Goal: Task Accomplishment & Management: Use online tool/utility

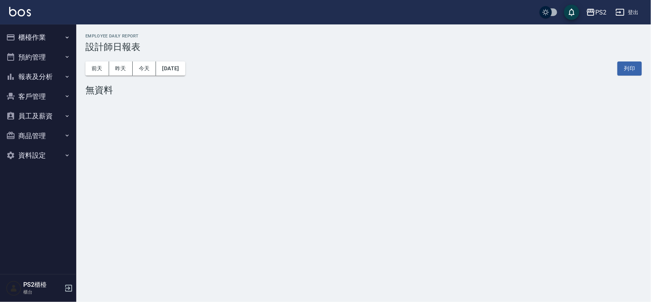
click at [39, 35] on button "櫃檯作業" at bounding box center [38, 37] width 70 height 20
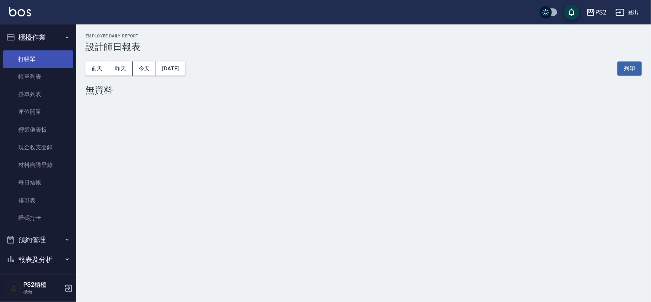
click at [45, 56] on link "打帳單" at bounding box center [38, 59] width 70 height 18
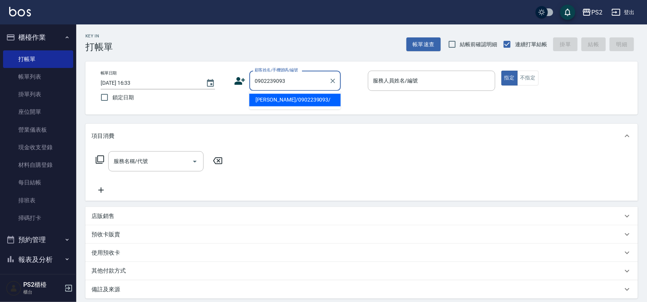
type input "[PERSON_NAME]/0902239093/"
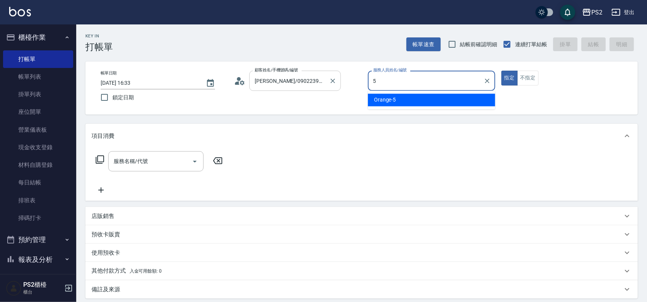
type input "Orange-5"
type button "true"
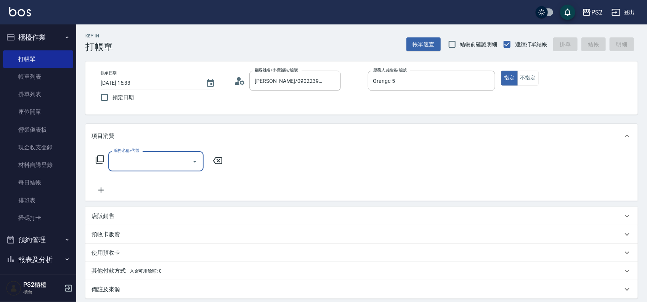
click at [100, 160] on icon at bounding box center [99, 159] width 9 height 9
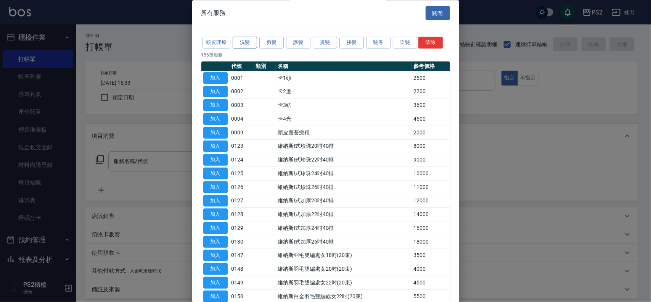
click at [253, 40] on button "洗髮" at bounding box center [245, 43] width 24 height 12
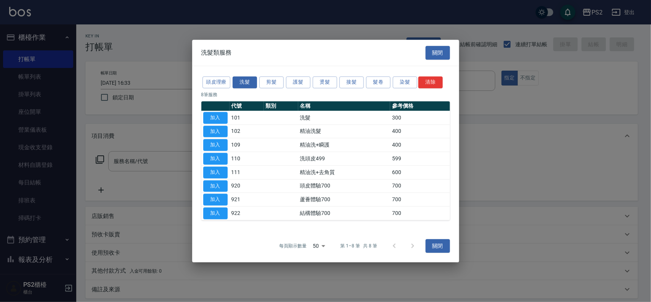
click at [266, 40] on div "洗髮類服務 關閉" at bounding box center [325, 53] width 267 height 26
click at [273, 79] on button "剪髮" at bounding box center [271, 82] width 24 height 12
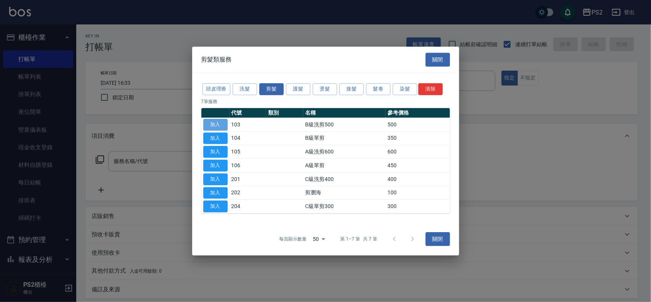
click at [211, 123] on button "加入" at bounding box center [215, 125] width 24 height 12
type input "B級洗剪500(103)"
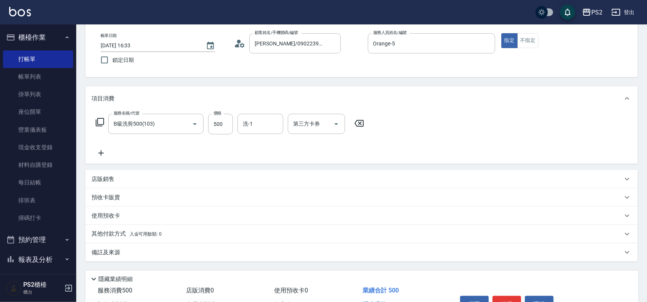
scroll to position [82, 0]
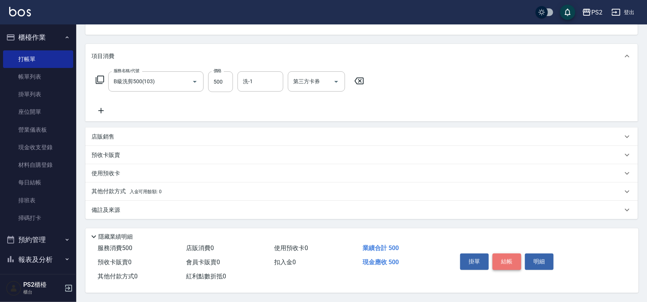
click at [510, 256] on button "結帳" at bounding box center [507, 261] width 29 height 16
click at [510, 256] on div "掛單 結帳 明細" at bounding box center [507, 262] width 100 height 24
type input "[DATE] 16:34"
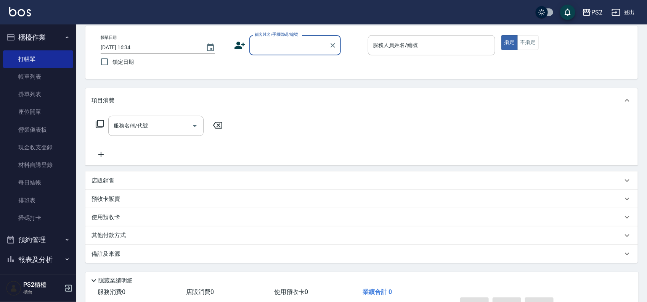
scroll to position [0, 0]
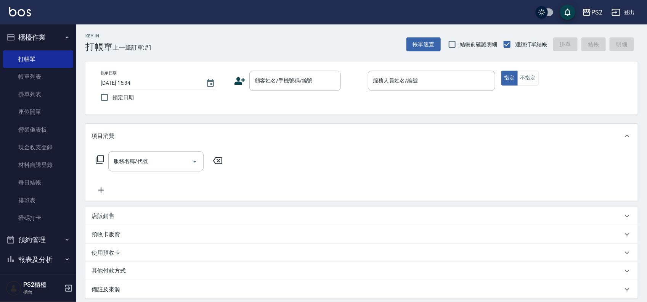
click at [101, 161] on icon at bounding box center [100, 159] width 8 height 8
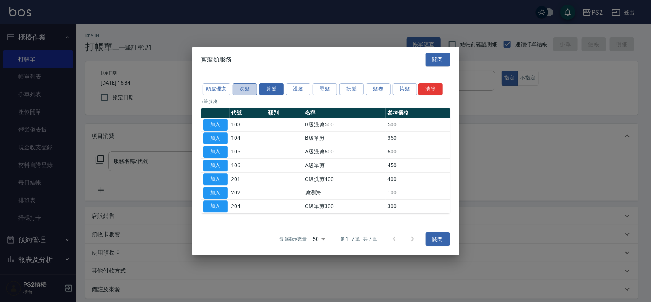
click at [243, 90] on button "洗髮" at bounding box center [245, 89] width 24 height 12
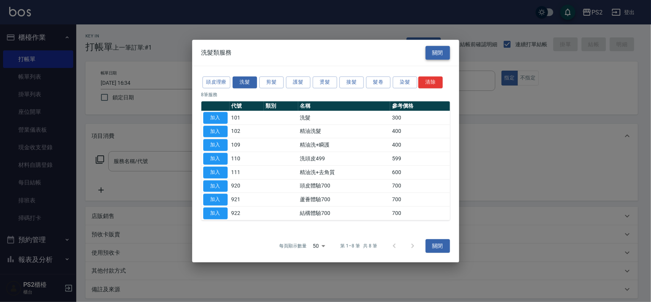
click at [444, 52] on button "關閉" at bounding box center [438, 53] width 24 height 14
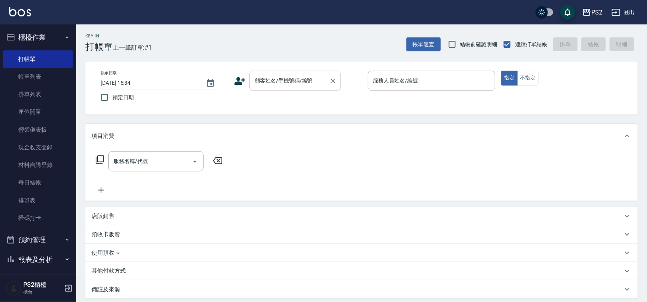
click at [323, 80] on input "顧客姓名/手機號碼/編號" at bounding box center [289, 80] width 73 height 13
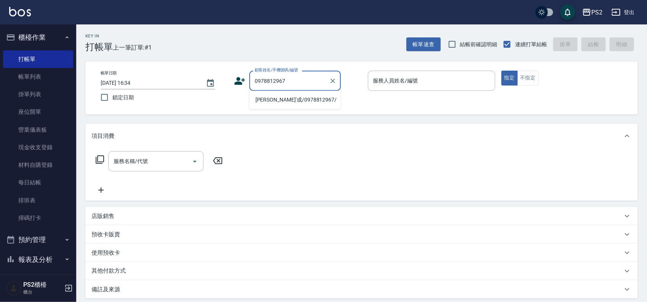
type input "[PERSON_NAME]'成/0978812967/"
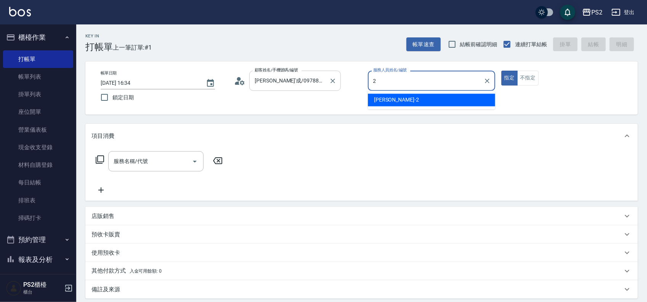
type input "[PERSON_NAME]-2"
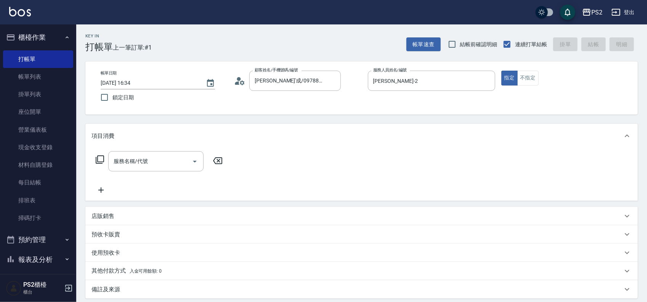
click at [98, 165] on div "服務名稱/代號 服務名稱/代號" at bounding box center [160, 161] width 136 height 20
click at [98, 162] on icon at bounding box center [99, 159] width 9 height 9
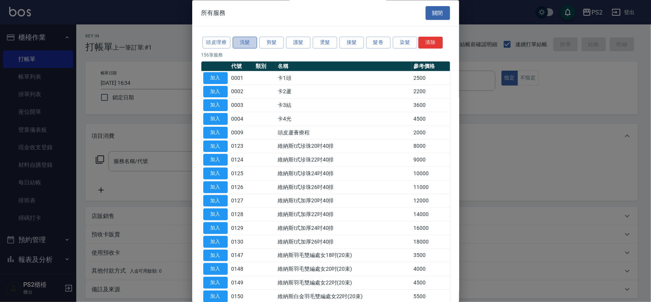
click at [238, 39] on button "洗髮" at bounding box center [245, 43] width 24 height 12
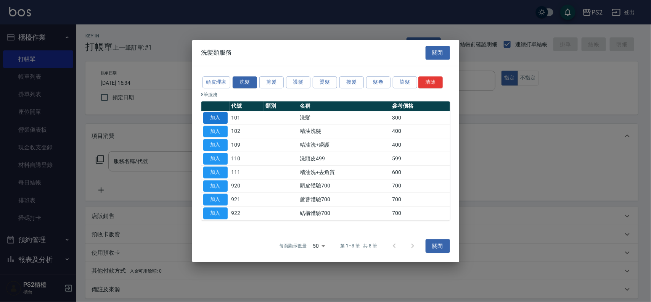
click at [210, 114] on button "加入" at bounding box center [215, 118] width 24 height 12
type input "洗髮(101)"
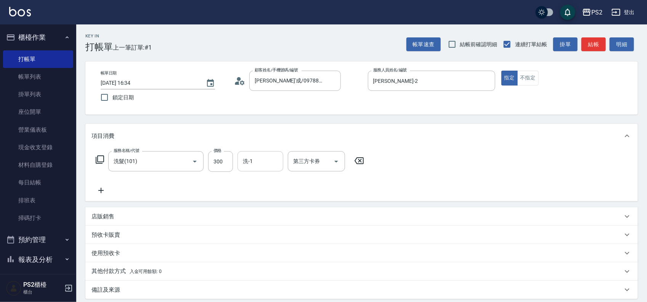
click at [275, 163] on input "洗-1" at bounding box center [260, 160] width 39 height 13
type input "[PERSON_NAME]-20"
click at [96, 158] on icon at bounding box center [99, 159] width 9 height 9
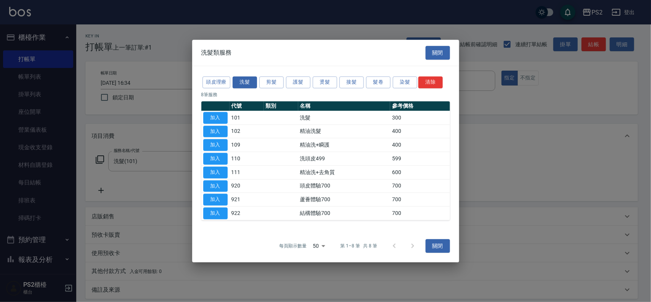
click at [133, 193] on div at bounding box center [325, 151] width 651 height 302
click at [441, 53] on button "關閉" at bounding box center [438, 53] width 24 height 14
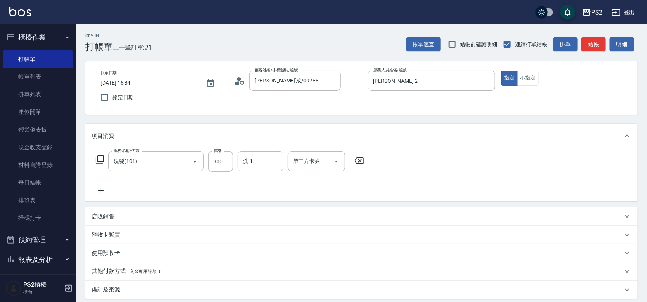
click at [101, 161] on icon at bounding box center [99, 159] width 9 height 9
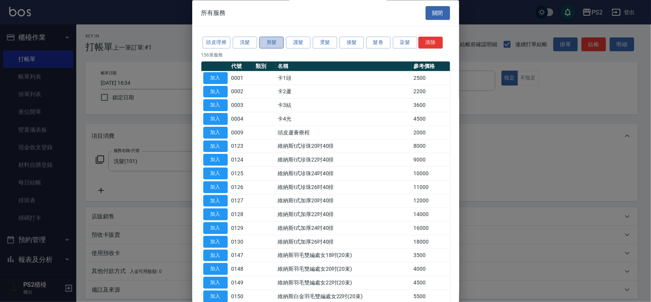
click at [268, 41] on button "剪髮" at bounding box center [271, 43] width 24 height 12
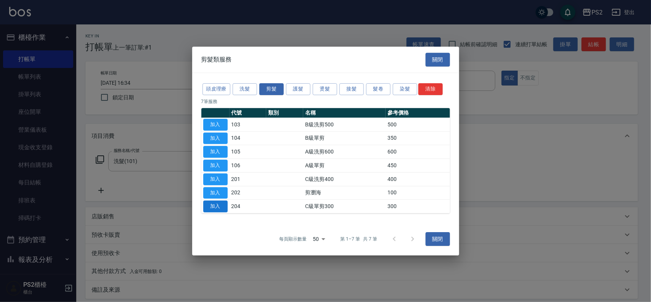
click at [214, 208] on button "加入" at bounding box center [215, 206] width 24 height 12
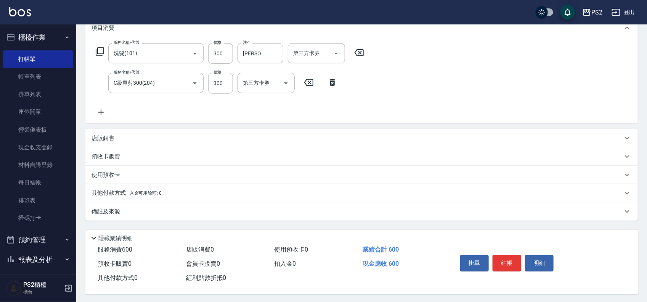
scroll to position [113, 0]
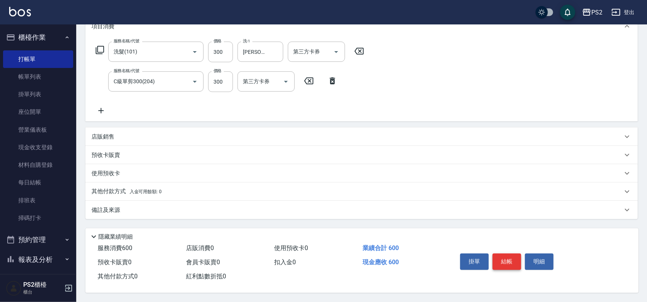
click at [514, 257] on button "結帳" at bounding box center [507, 261] width 29 height 16
click at [514, 257] on div "掛單 結帳 明細" at bounding box center [507, 262] width 100 height 24
type input "[DATE] 16:36"
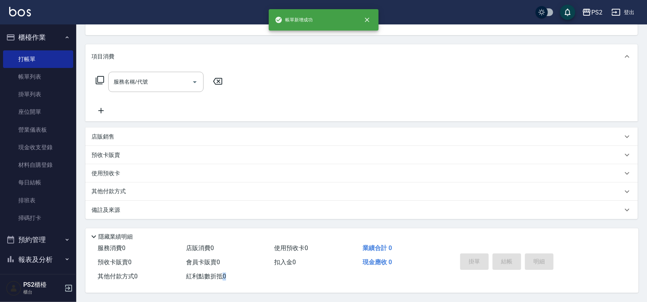
scroll to position [0, 0]
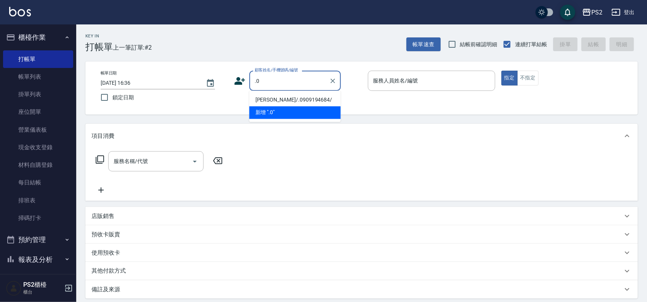
type input "."
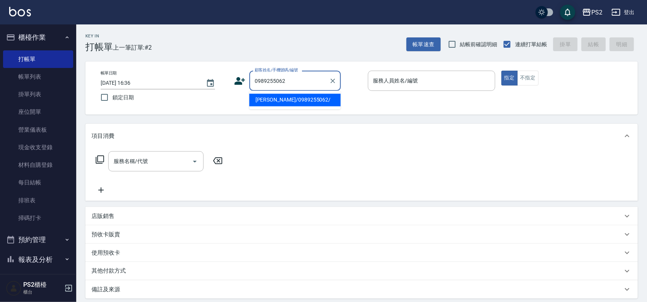
type input "[PERSON_NAME]/0989255062/"
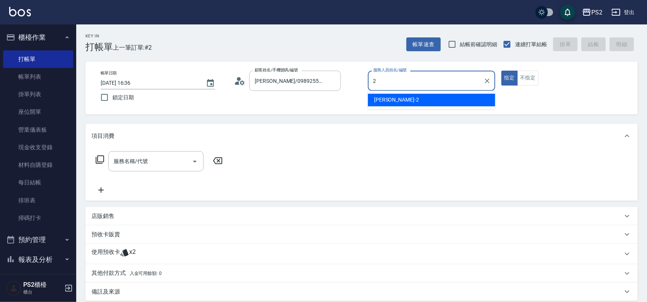
type input "[PERSON_NAME]-2"
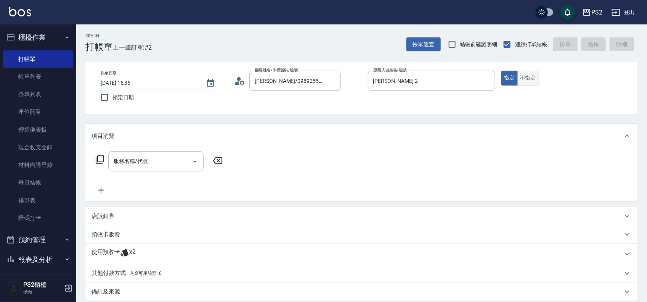
click at [527, 84] on button "不指定" at bounding box center [528, 78] width 21 height 15
click at [98, 158] on icon at bounding box center [99, 159] width 9 height 9
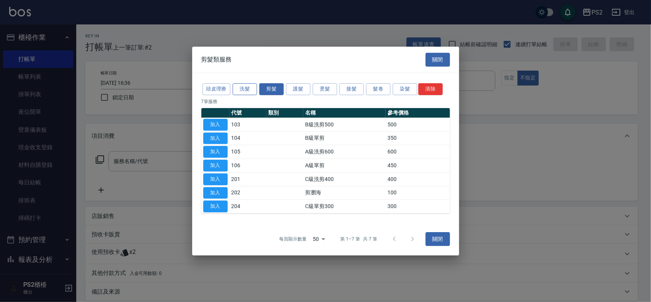
click at [245, 83] on button "洗髮" at bounding box center [245, 89] width 24 height 12
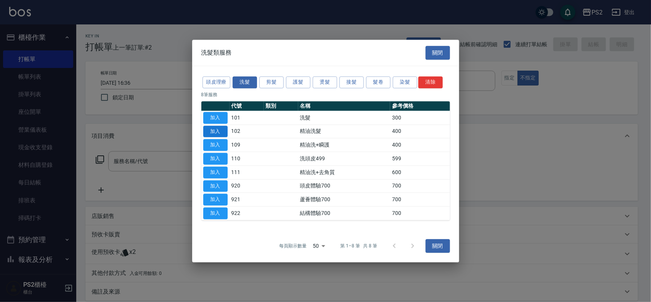
click at [217, 129] on button "加入" at bounding box center [215, 131] width 24 height 12
type input "精油洗髮(102)"
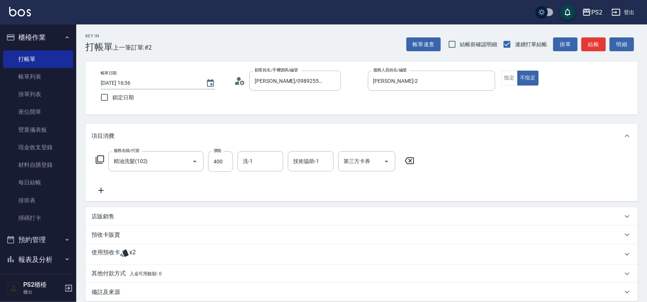
click at [407, 159] on icon at bounding box center [409, 160] width 19 height 9
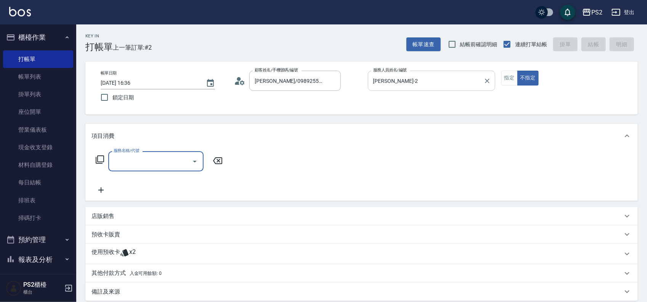
click at [416, 76] on input "[PERSON_NAME]-2" at bounding box center [425, 80] width 109 height 13
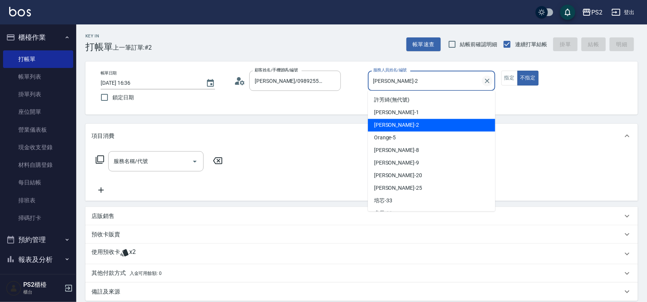
click at [490, 80] on icon "Clear" at bounding box center [488, 81] width 8 height 8
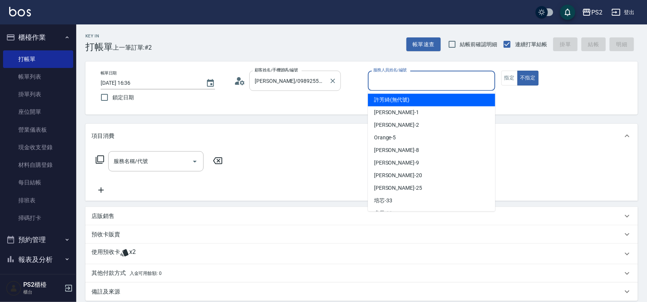
click at [327, 84] on div "[PERSON_NAME]/0989255062/ 顧客姓名/手機號碼/編號" at bounding box center [295, 81] width 92 height 20
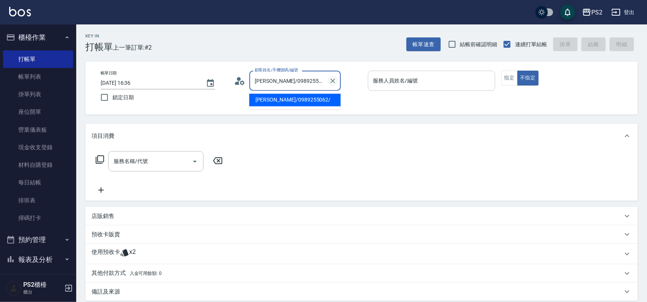
click at [330, 80] on icon "Clear" at bounding box center [333, 81] width 8 height 8
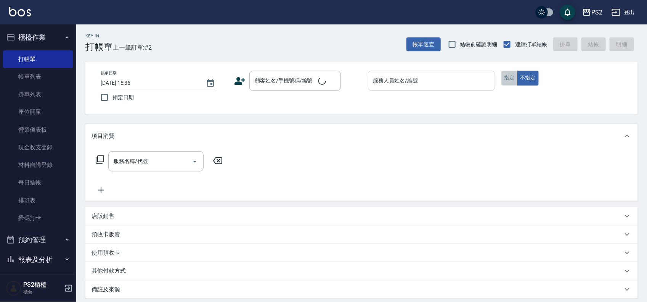
click at [506, 75] on button "指定" at bounding box center [510, 78] width 16 height 15
click at [281, 79] on div "顧客姓名/手機號碼/編號 顧客姓名/手機號碼/編號" at bounding box center [295, 81] width 92 height 20
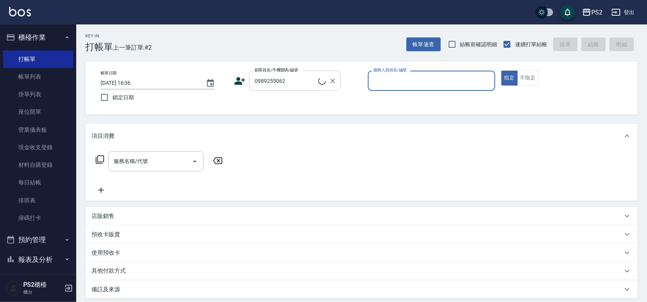
type input "[PERSON_NAME]/0989255062/"
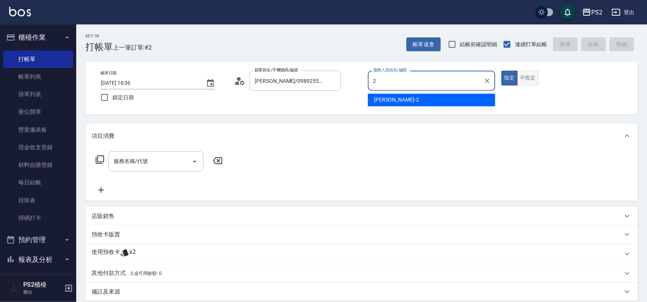
type input "[PERSON_NAME]-2"
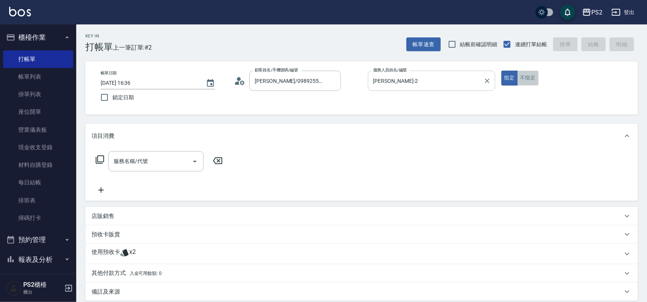
click at [520, 74] on button "不指定" at bounding box center [528, 78] width 21 height 15
click at [99, 159] on icon at bounding box center [99, 159] width 9 height 9
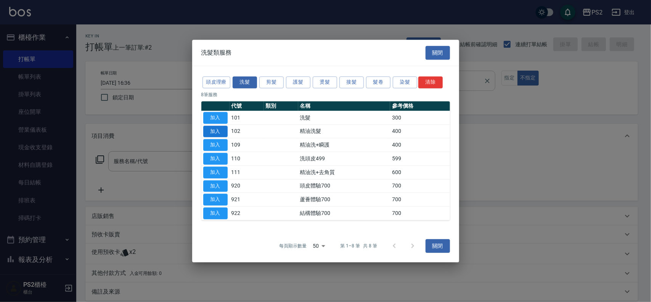
click at [212, 127] on button "加入" at bounding box center [215, 131] width 24 height 12
type input "精油洗髮(102)"
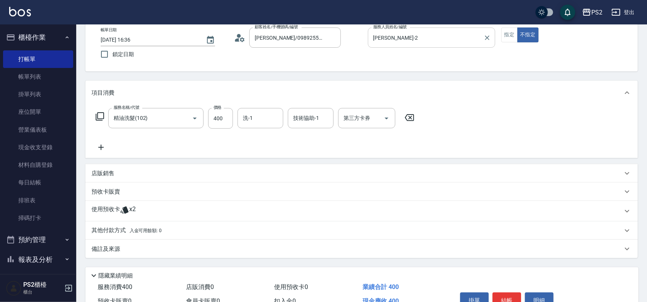
scroll to position [85, 0]
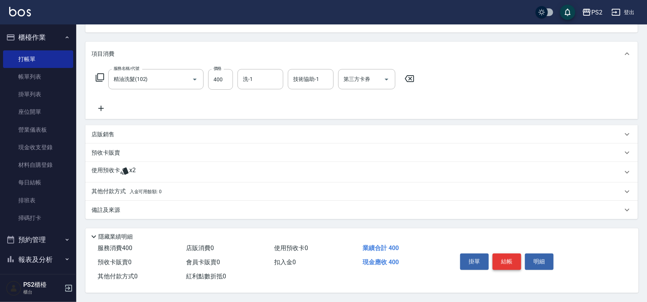
click at [508, 258] on button "結帳" at bounding box center [507, 261] width 29 height 16
type input "[DATE] 17:03"
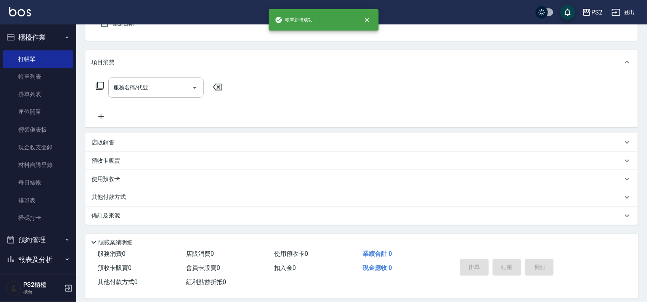
scroll to position [0, 0]
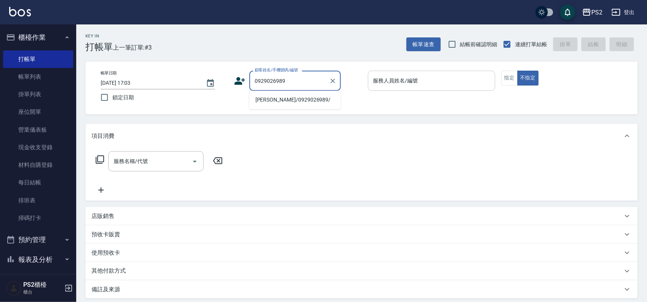
type input "[PERSON_NAME]/0929026989/"
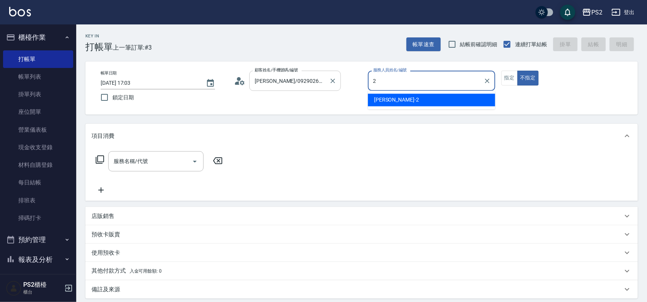
type input "[PERSON_NAME]-2"
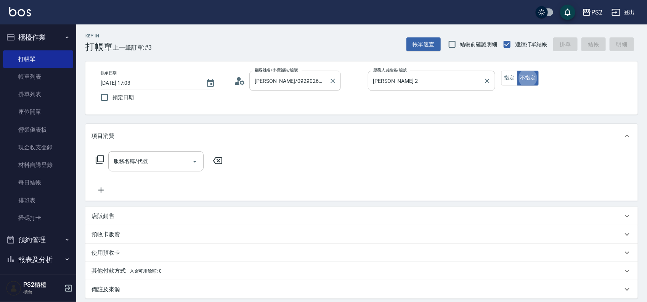
type button "false"
click at [508, 78] on button "指定" at bounding box center [510, 78] width 16 height 15
click at [98, 156] on icon at bounding box center [100, 159] width 8 height 8
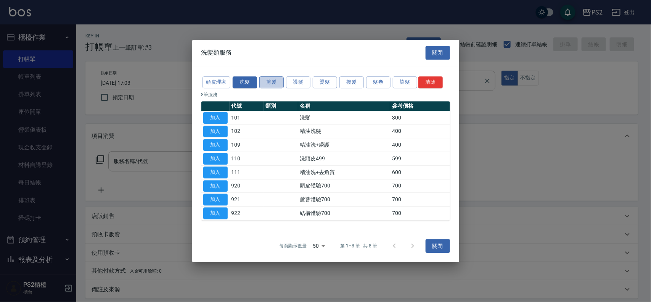
click at [277, 83] on button "剪髮" at bounding box center [271, 82] width 24 height 12
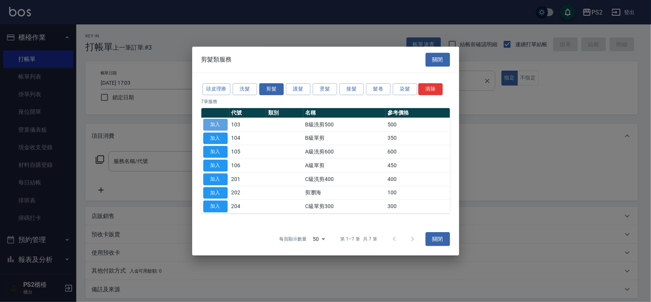
click at [223, 121] on button "加入" at bounding box center [215, 125] width 24 height 12
type input "B級洗剪500(103)"
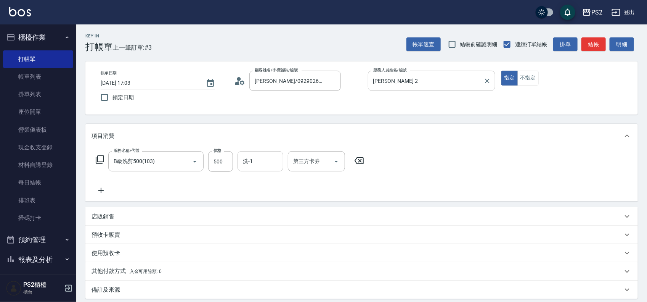
click at [262, 153] on div "洗-1" at bounding box center [261, 161] width 46 height 20
type input "[PERSON_NAME]-20"
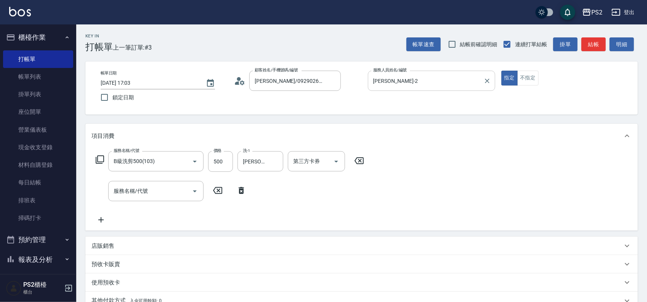
click at [241, 193] on icon at bounding box center [241, 190] width 5 height 7
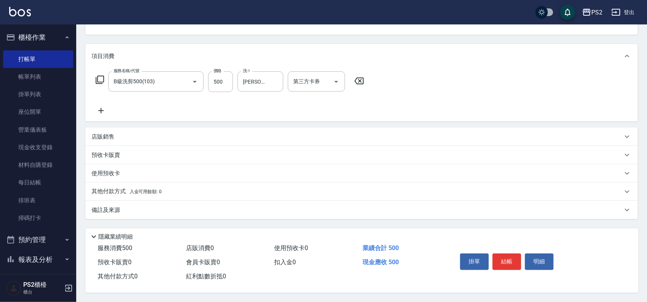
scroll to position [82, 0]
click at [505, 256] on button "結帳" at bounding box center [507, 261] width 29 height 16
type input "[DATE] 17:04"
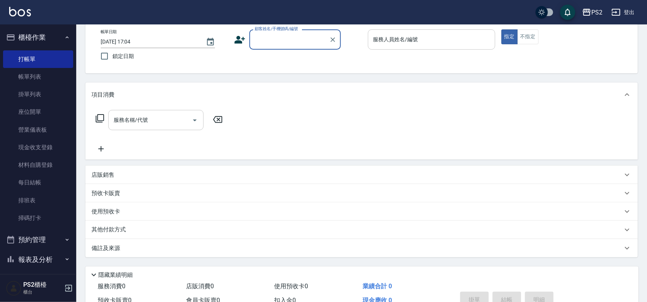
scroll to position [0, 0]
